Goal: Task Accomplishment & Management: Use online tool/utility

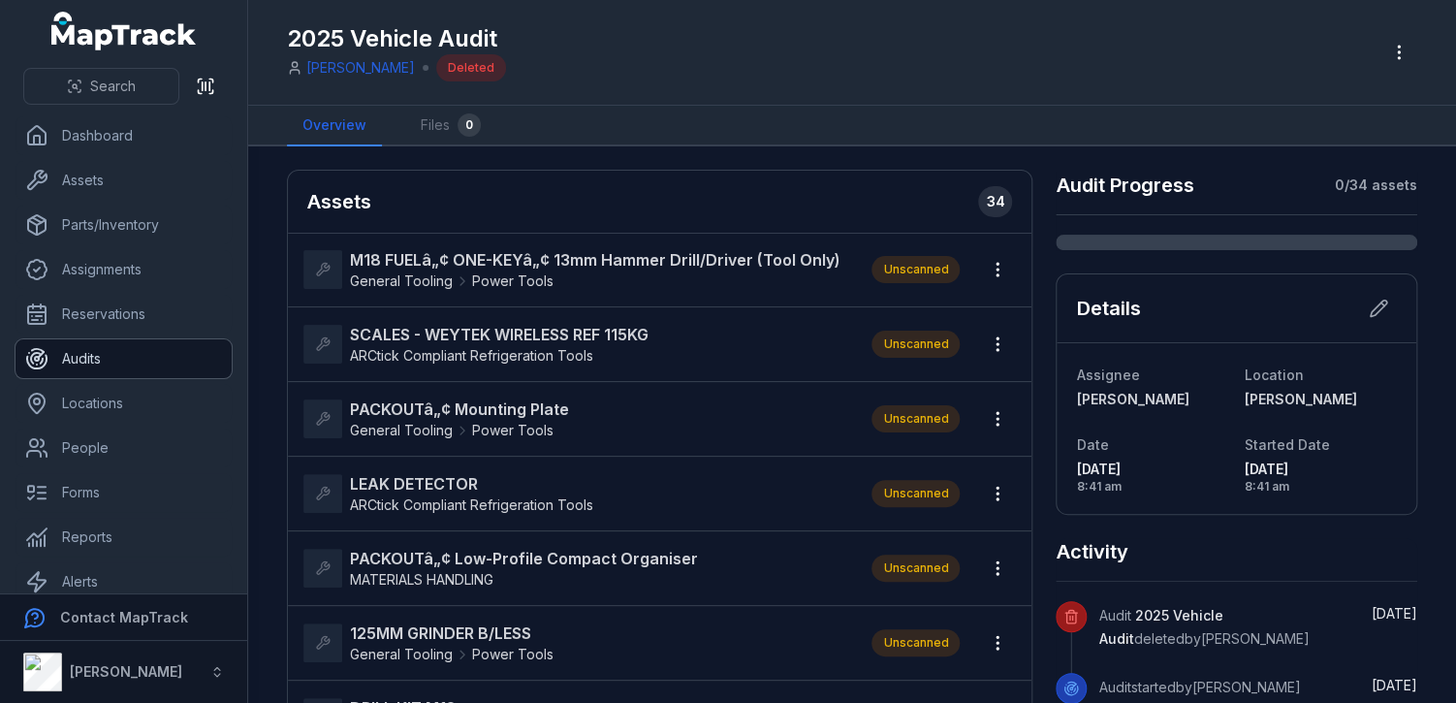
click at [195, 347] on link "Audits" at bounding box center [124, 358] width 216 height 39
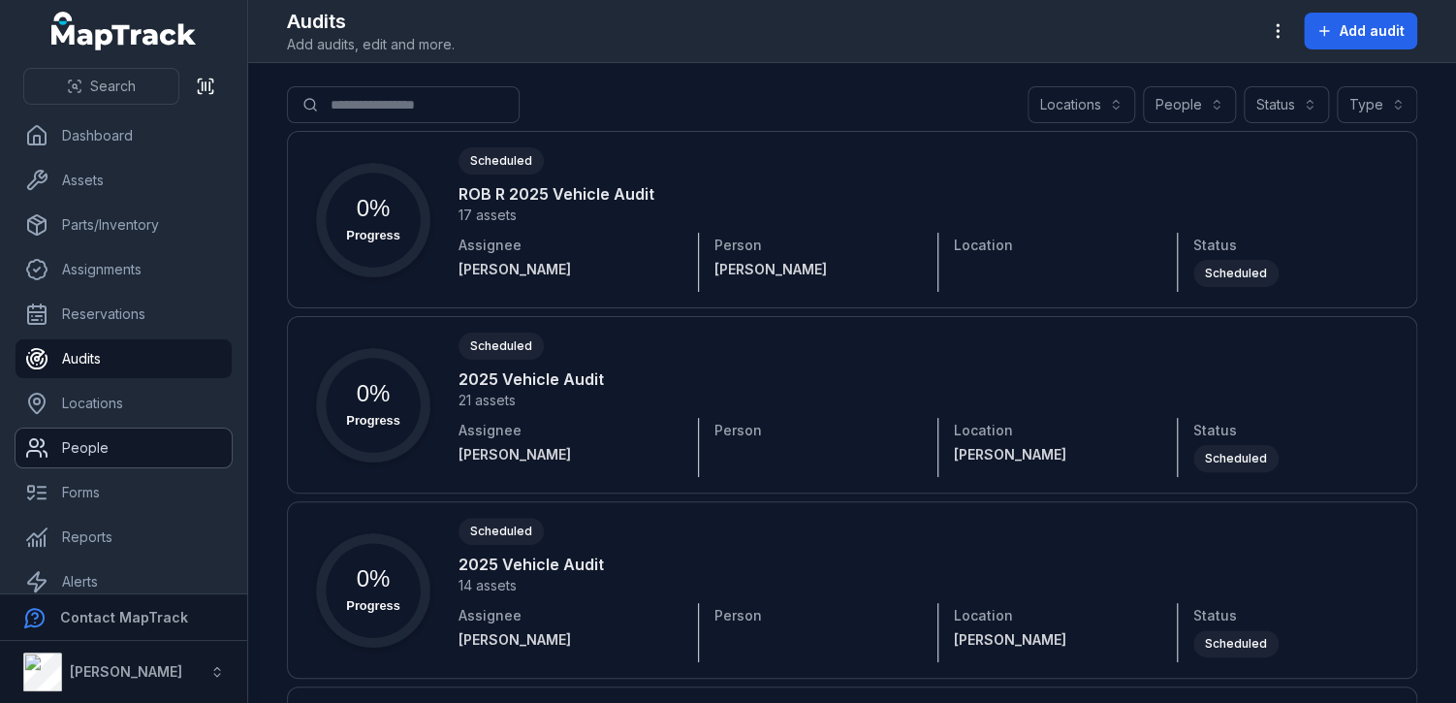
click at [72, 443] on link "People" at bounding box center [124, 447] width 216 height 39
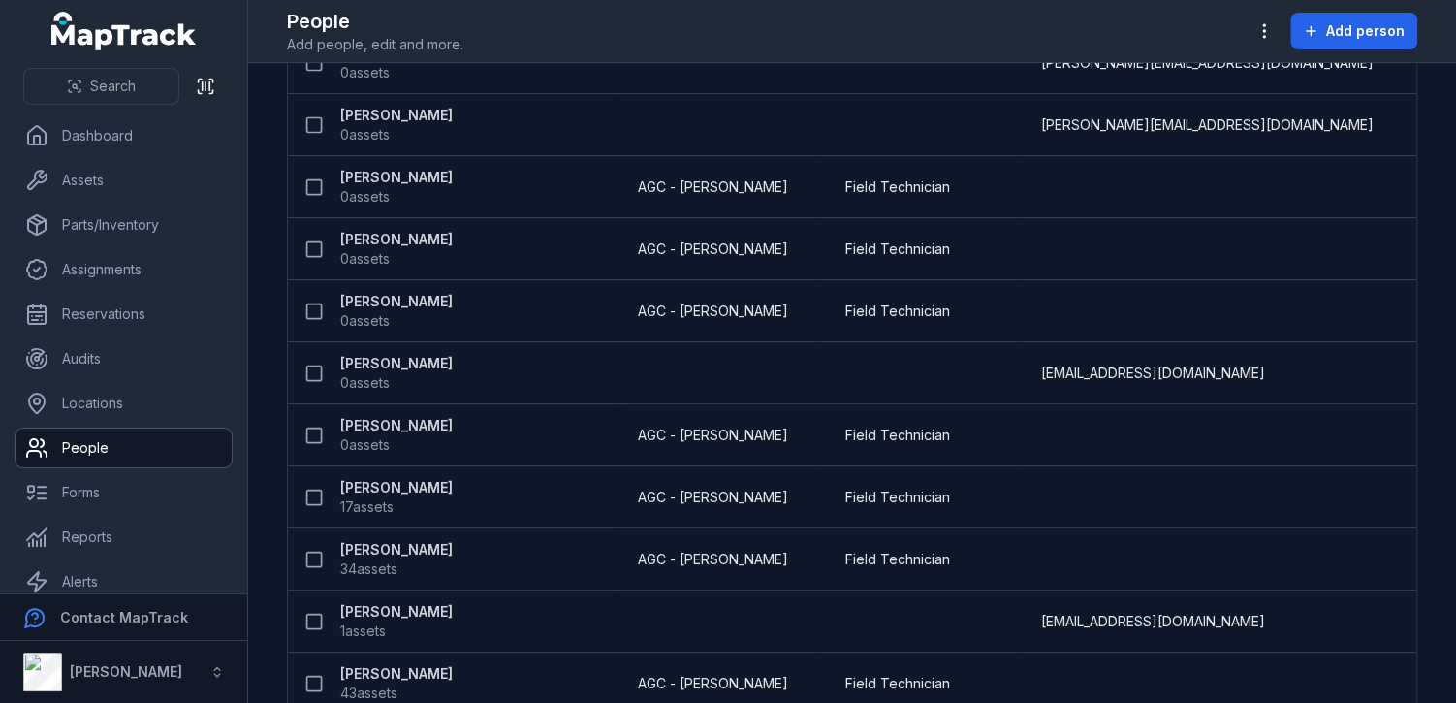
scroll to position [380, 0]
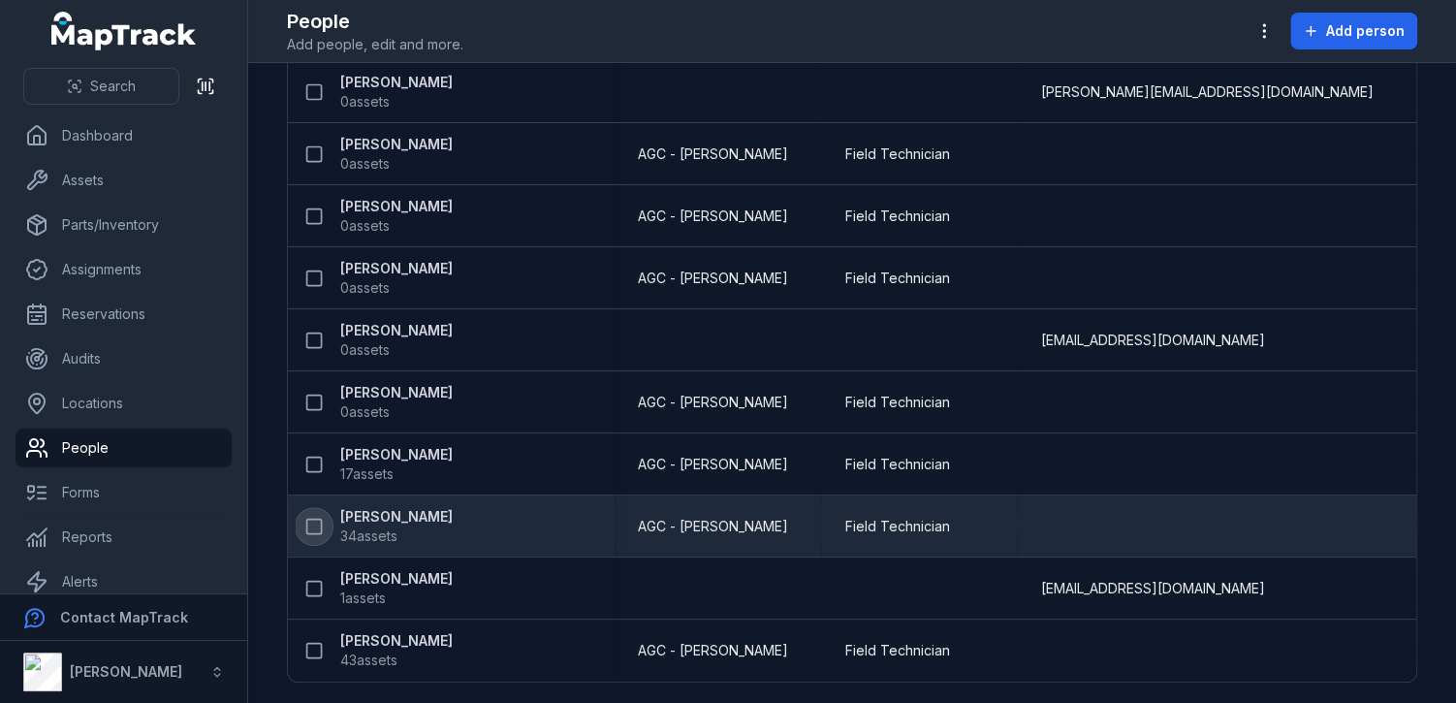
click at [314, 528] on icon at bounding box center [313, 526] width 19 height 19
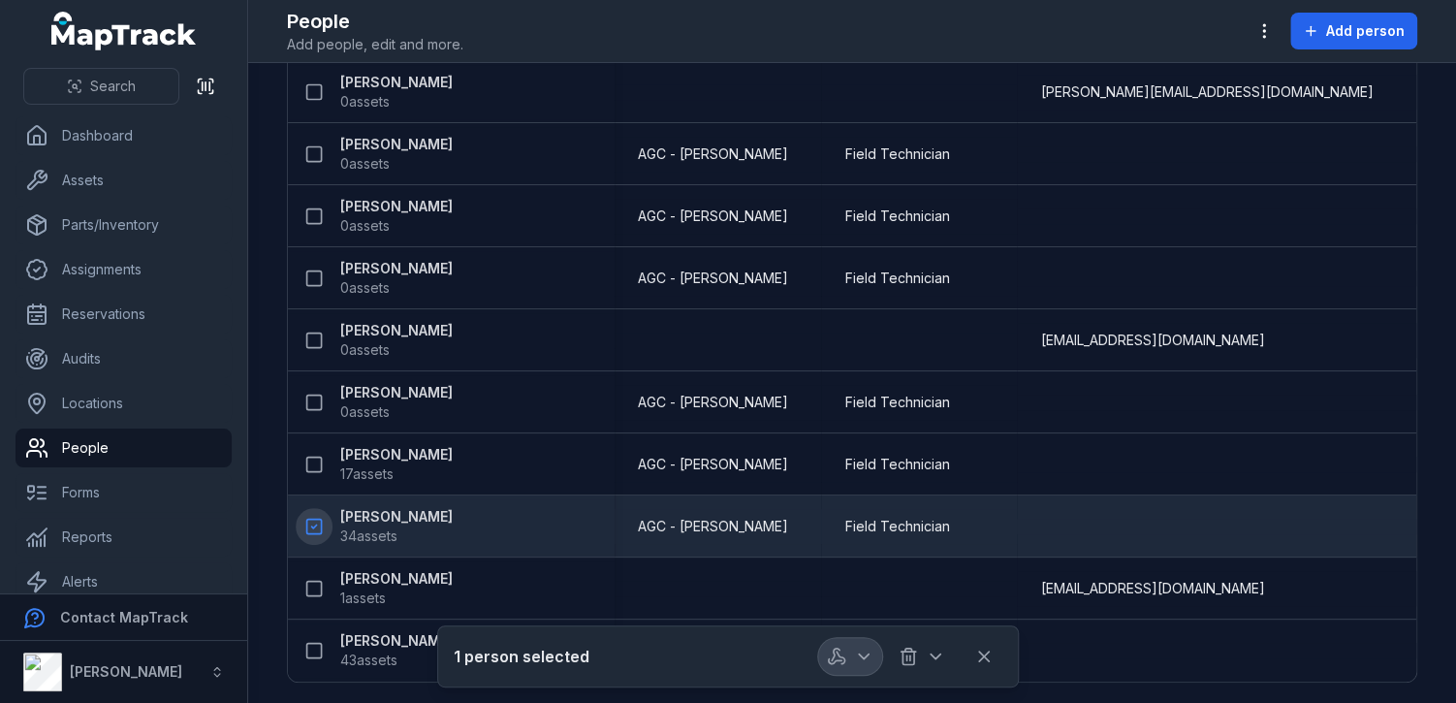
click at [868, 653] on icon "button" at bounding box center [863, 656] width 19 height 19
click at [852, 597] on div "Audit person" at bounding box center [850, 604] width 215 height 35
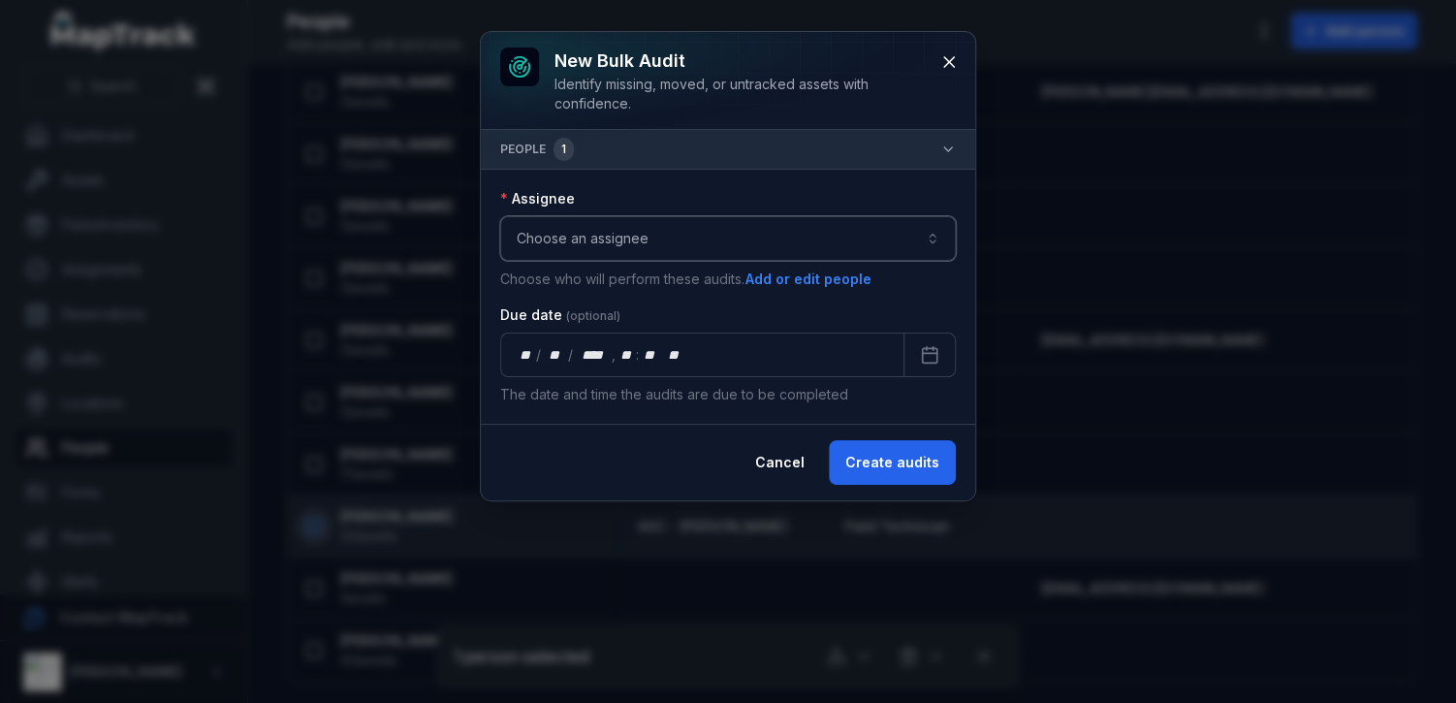
click at [800, 248] on button "Choose an assignee" at bounding box center [728, 238] width 456 height 45
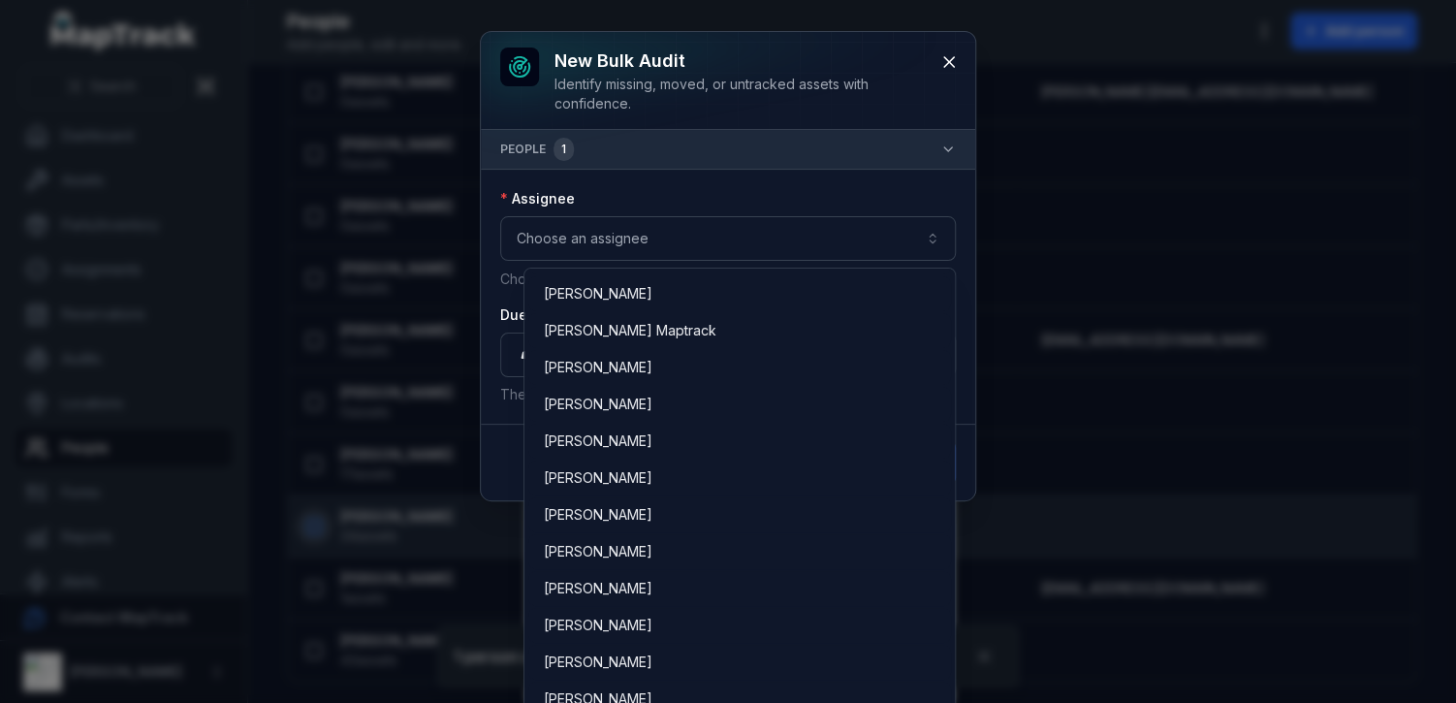
scroll to position [259, 0]
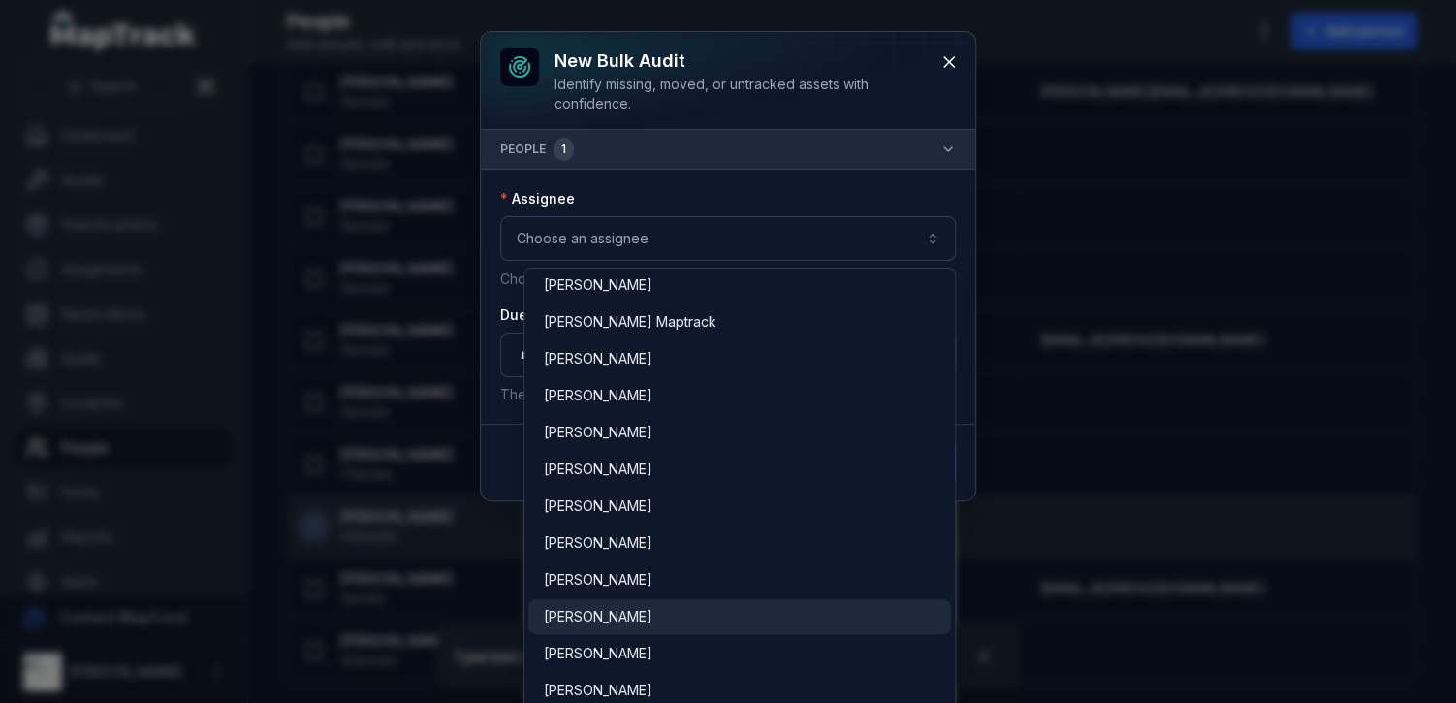
click at [638, 610] on div "[PERSON_NAME]" at bounding box center [740, 616] width 393 height 19
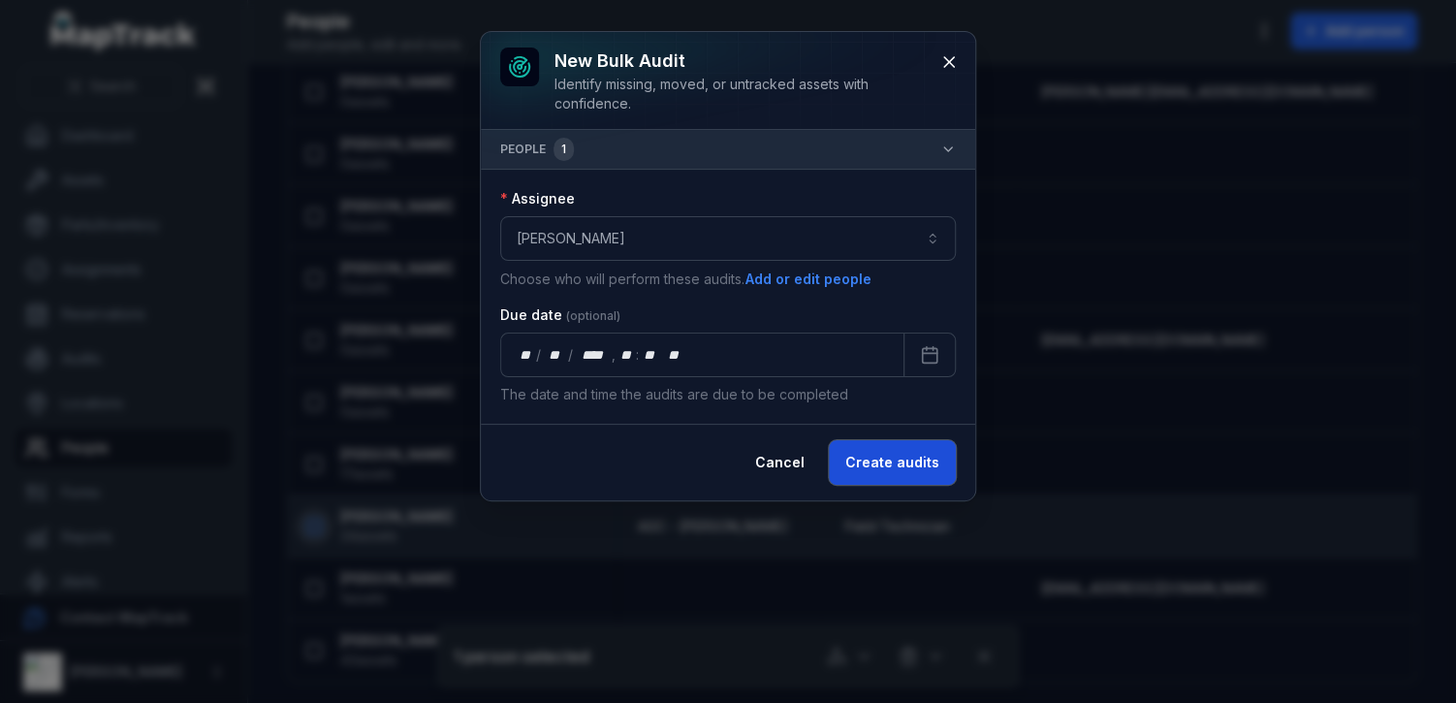
click at [900, 455] on button "Create audits" at bounding box center [892, 462] width 127 height 45
